Goal: Use online tool/utility

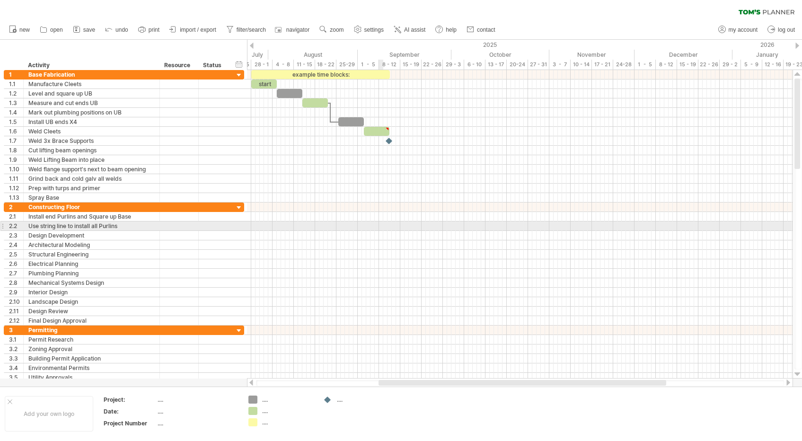
click at [776, 116] on div at bounding box center [520, 112] width 546 height 9
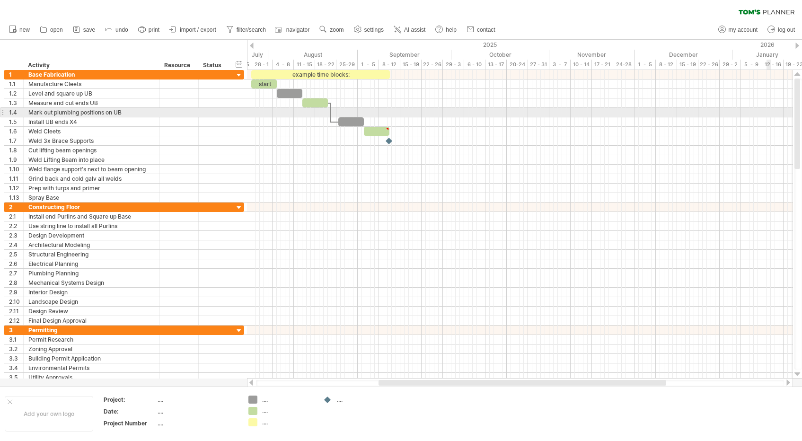
click at [769, 115] on div at bounding box center [520, 112] width 546 height 9
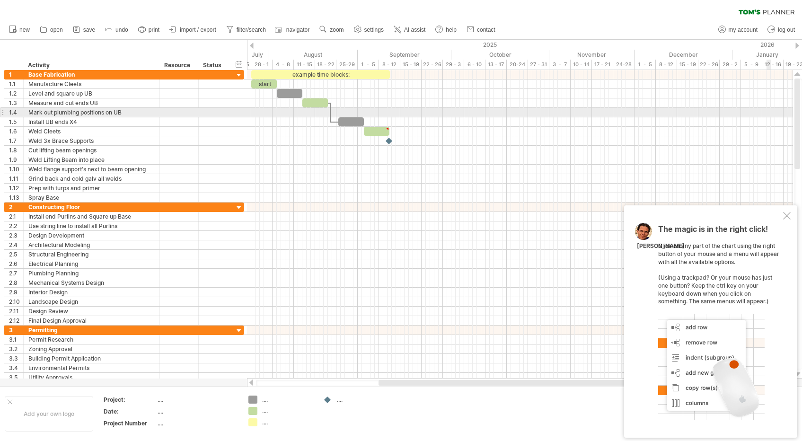
click at [769, 115] on div at bounding box center [520, 112] width 546 height 9
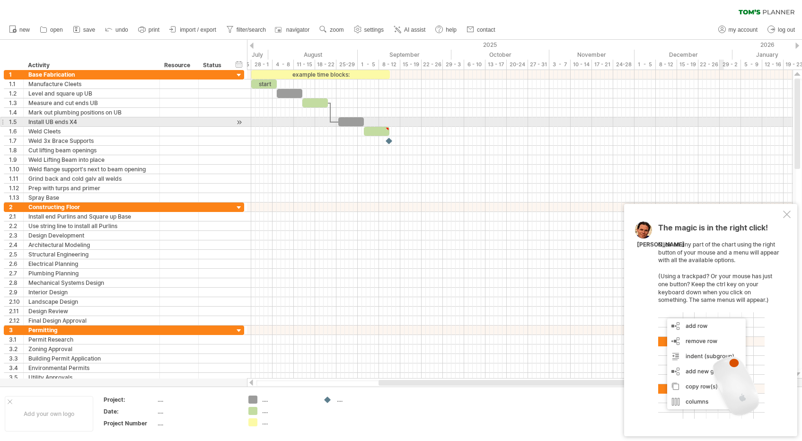
click at [723, 124] on div at bounding box center [520, 121] width 546 height 9
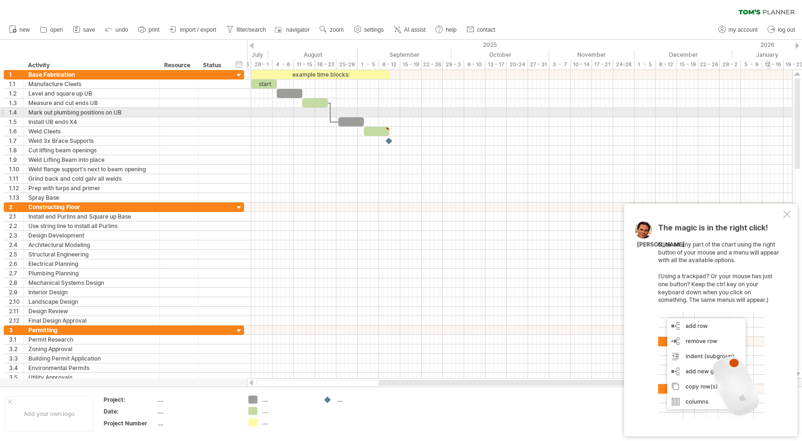
click at [770, 114] on div at bounding box center [520, 112] width 546 height 9
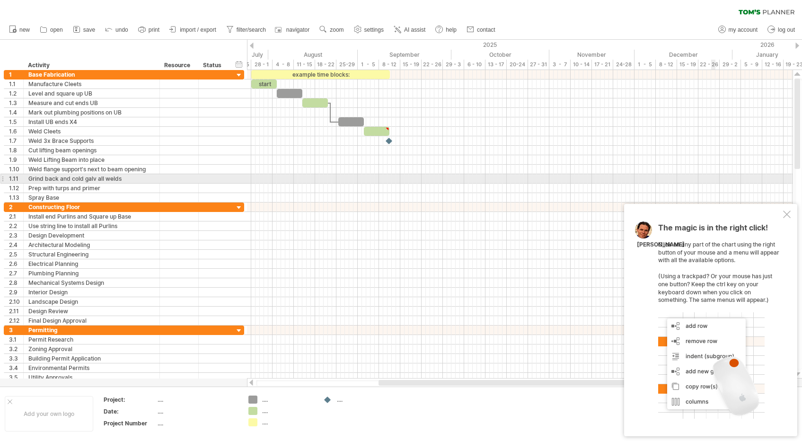
click at [715, 182] on div at bounding box center [520, 178] width 546 height 9
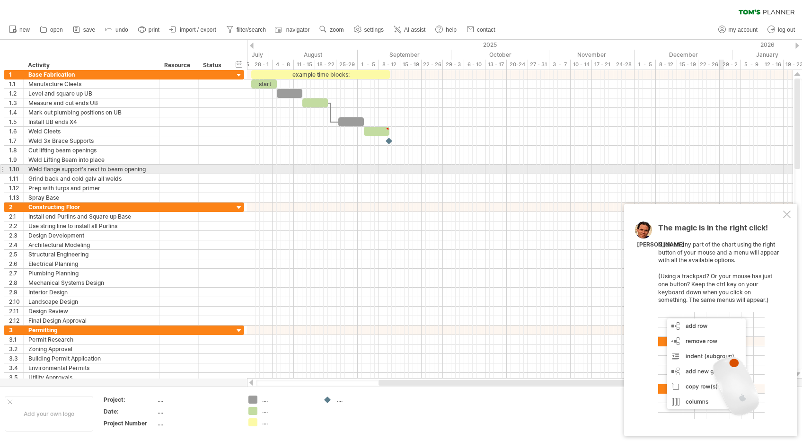
click at [722, 174] on div at bounding box center [520, 178] width 546 height 9
